Goal: Navigation & Orientation: Go to known website

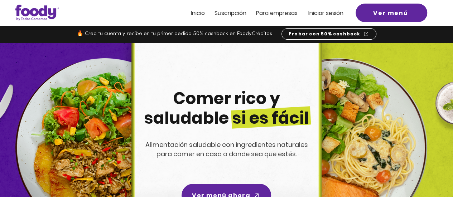
click at [202, 13] on span "Inicio" at bounding box center [198, 13] width 14 height 8
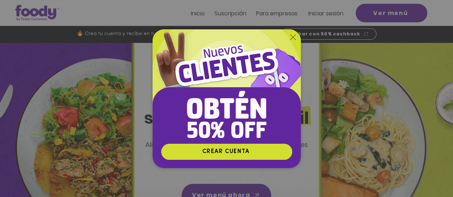
click at [295, 34] on icon "Volver al sitio" at bounding box center [293, 37] width 6 height 6
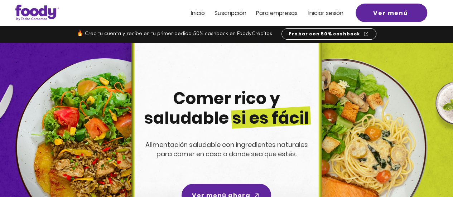
click at [318, 9] on span "Iniciar sesión" at bounding box center [325, 13] width 35 height 8
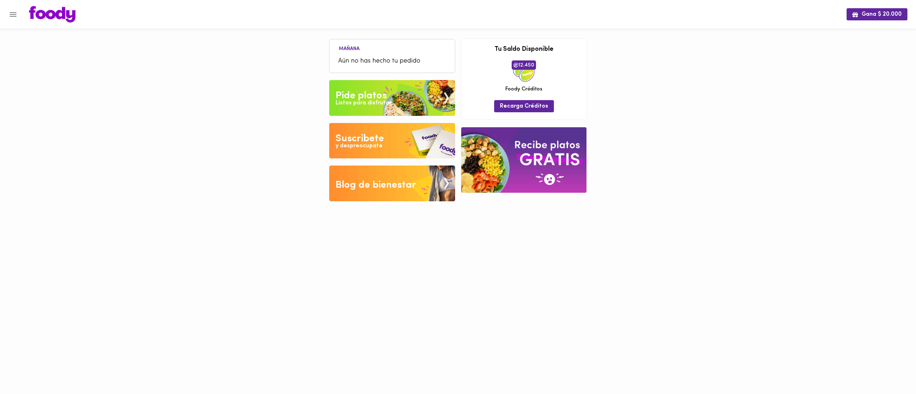
click at [410, 139] on img at bounding box center [392, 141] width 126 height 36
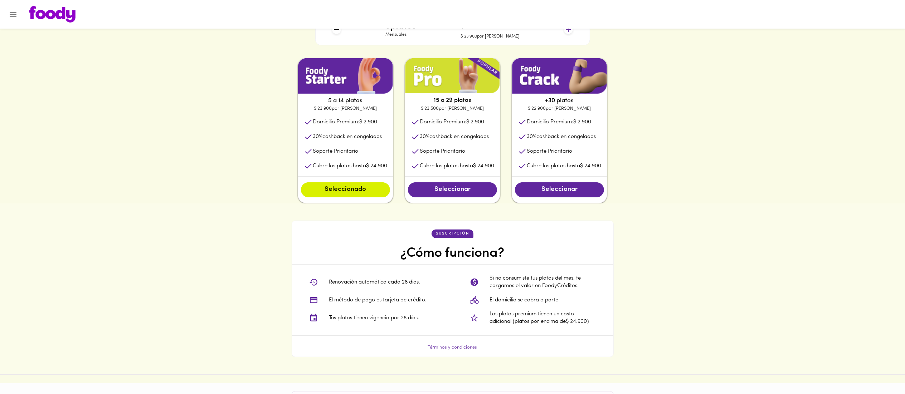
scroll to position [350, 0]
